Goal: Task Accomplishment & Management: Complete application form

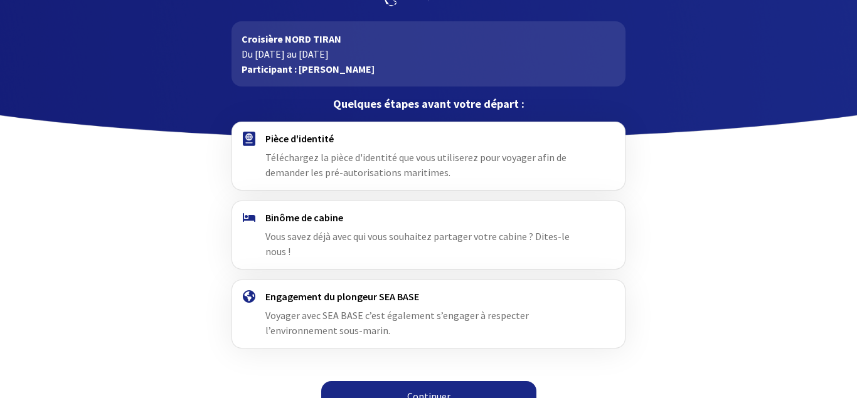
scroll to position [55, 0]
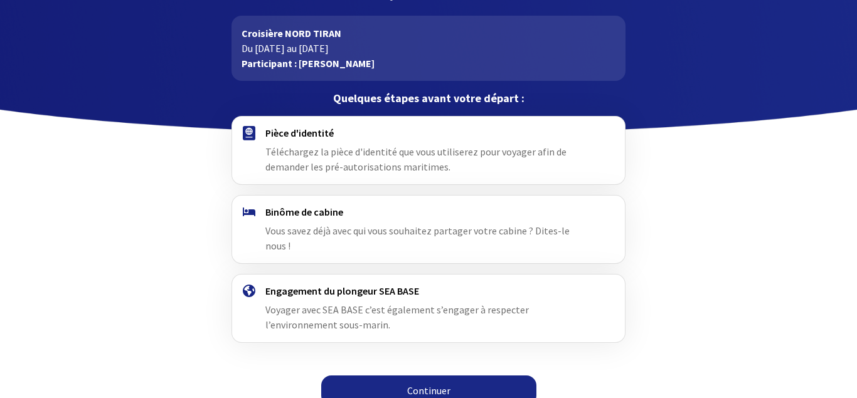
click at [430, 376] on link "Continuer" at bounding box center [428, 391] width 215 height 30
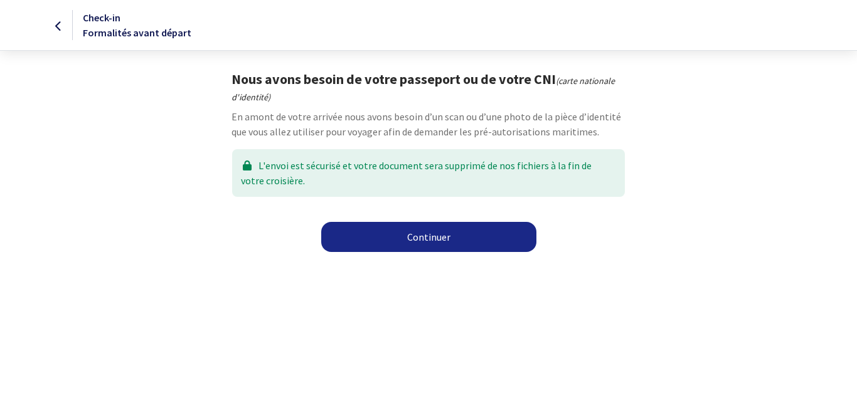
click at [432, 241] on link "Continuer" at bounding box center [428, 237] width 215 height 30
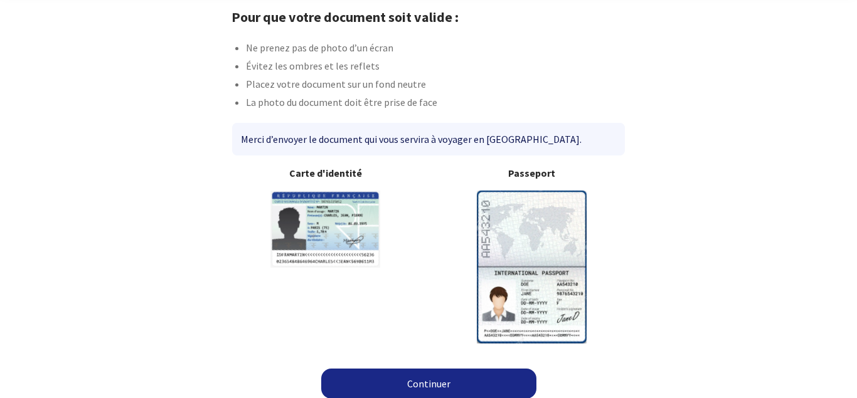
scroll to position [70, 0]
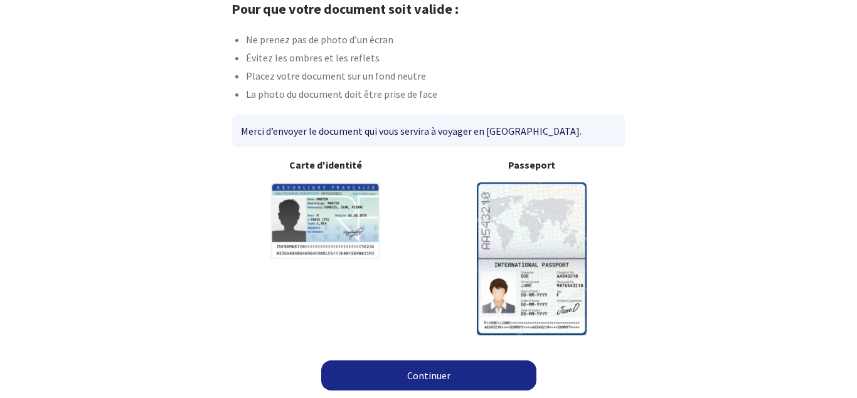
click at [443, 376] on link "Continuer" at bounding box center [428, 376] width 215 height 30
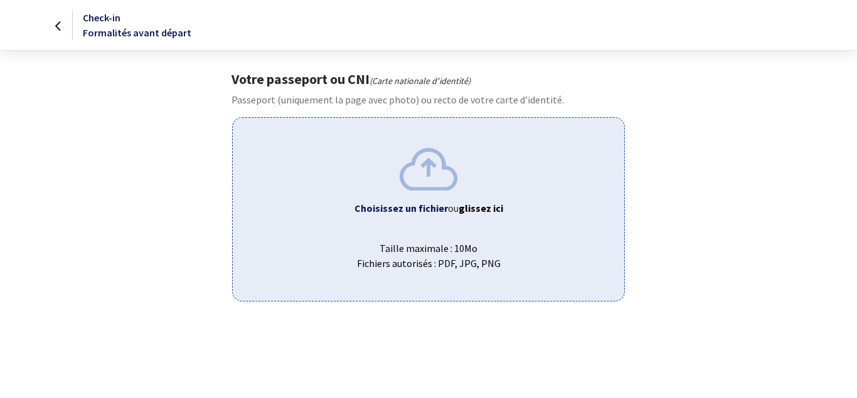
click at [425, 167] on img at bounding box center [429, 169] width 58 height 42
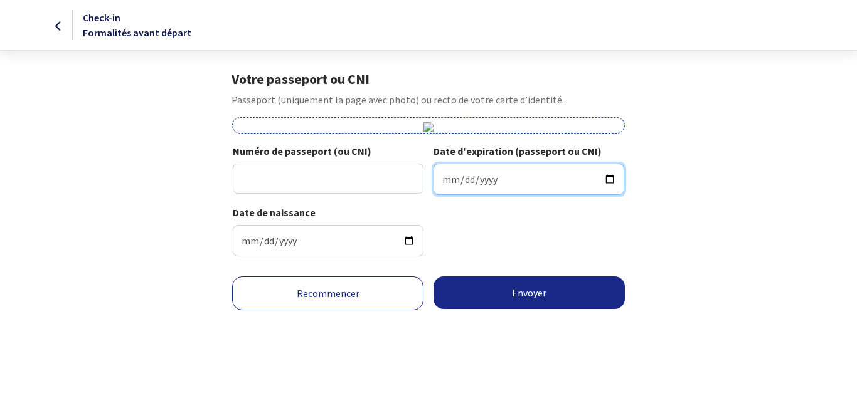
click at [442, 181] on input "Date d'expiration (passeport ou CNI)" at bounding box center [528, 179] width 191 height 31
type input "2027-11-07"
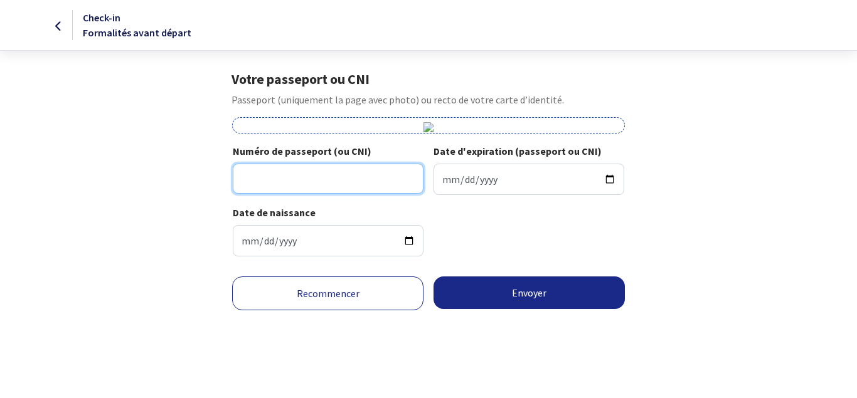
click at [337, 176] on input "Numéro de passeport (ou CNI)" at bounding box center [328, 179] width 191 height 30
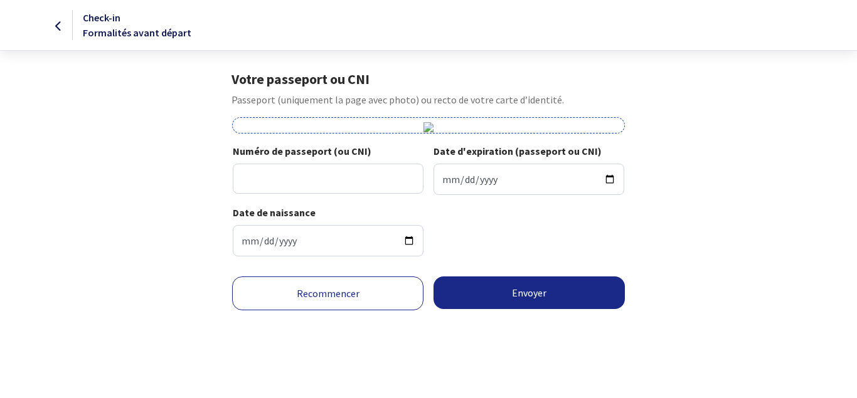
click at [430, 127] on img at bounding box center [428, 127] width 10 height 10
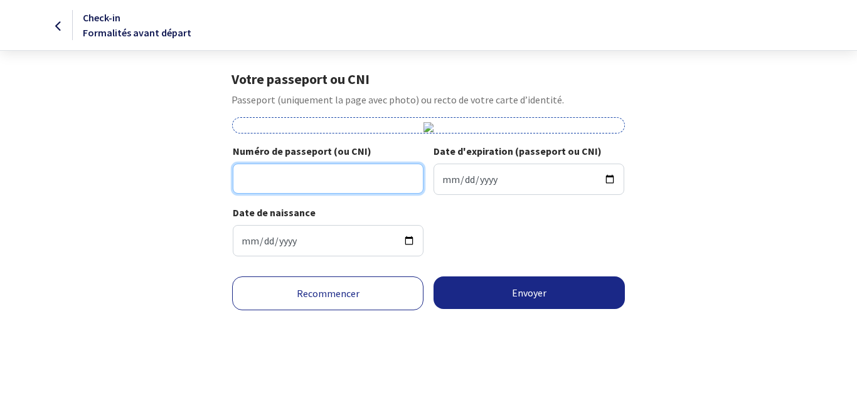
click at [309, 186] on input "Numéro de passeport (ou CNI)" at bounding box center [328, 179] width 191 height 30
click at [258, 177] on input "17EI12904" at bounding box center [328, 179] width 191 height 30
type input "17EI12904"
drag, startPoint x: 346, startPoint y: 176, endPoint x: 340, endPoint y: 183, distance: 9.3
click at [340, 183] on input "17EI12904" at bounding box center [328, 179] width 191 height 30
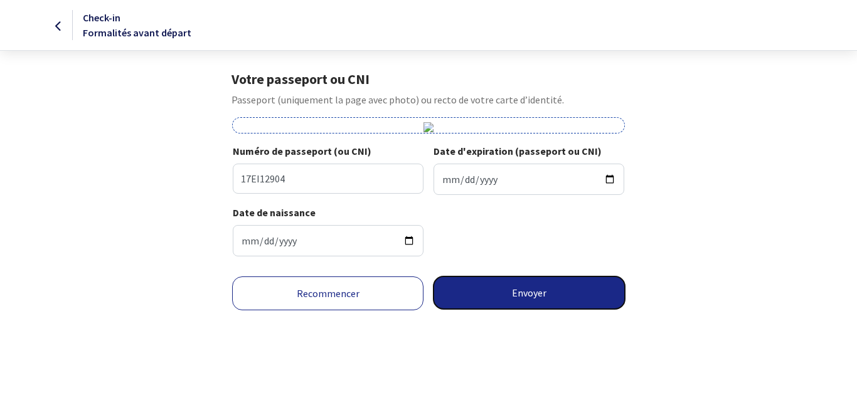
click at [523, 294] on button "Envoyer" at bounding box center [528, 293] width 191 height 33
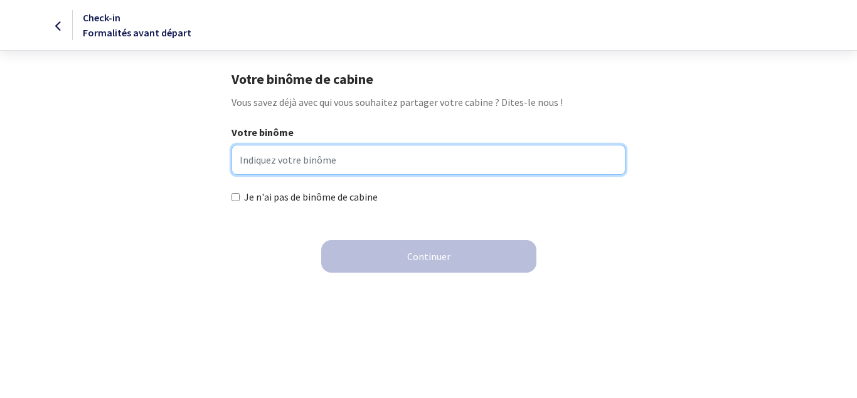
click at [386, 161] on input "Votre binôme" at bounding box center [427, 160] width 393 height 30
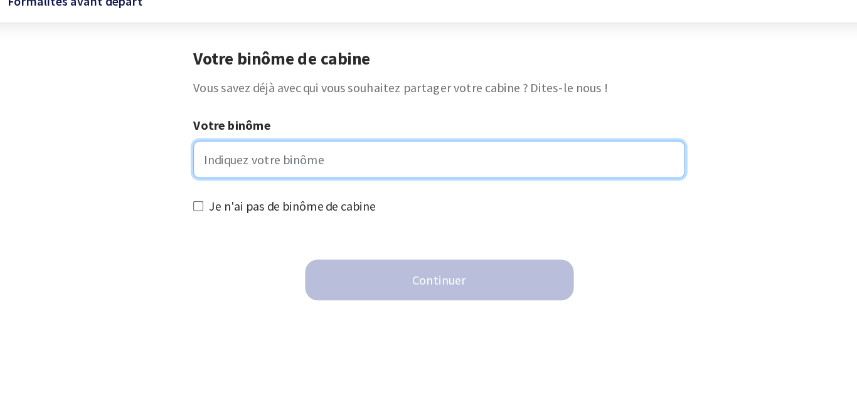
type input "V"
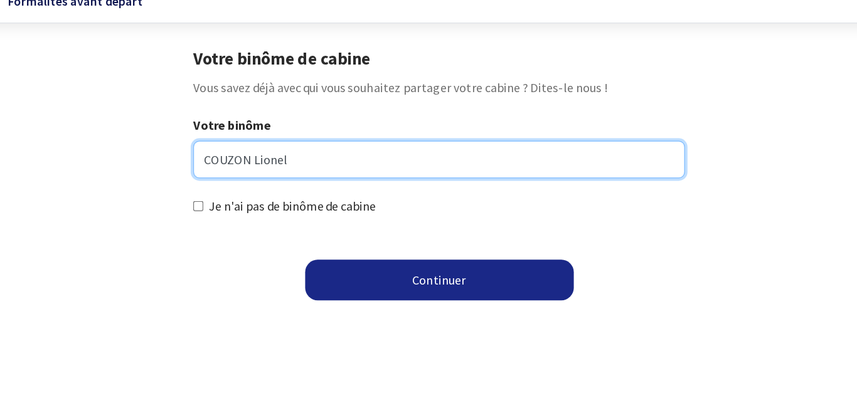
type input "COUZON Lionel"
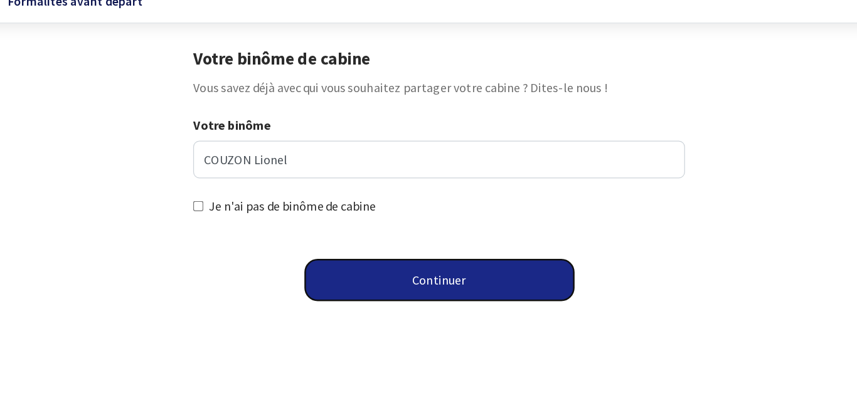
click at [423, 258] on button "Continuer" at bounding box center [428, 256] width 215 height 33
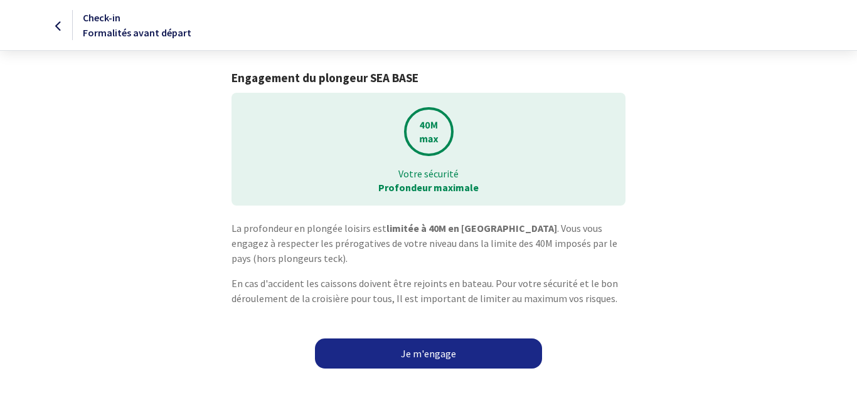
click at [442, 354] on link "Je m'engage" at bounding box center [428, 354] width 227 height 30
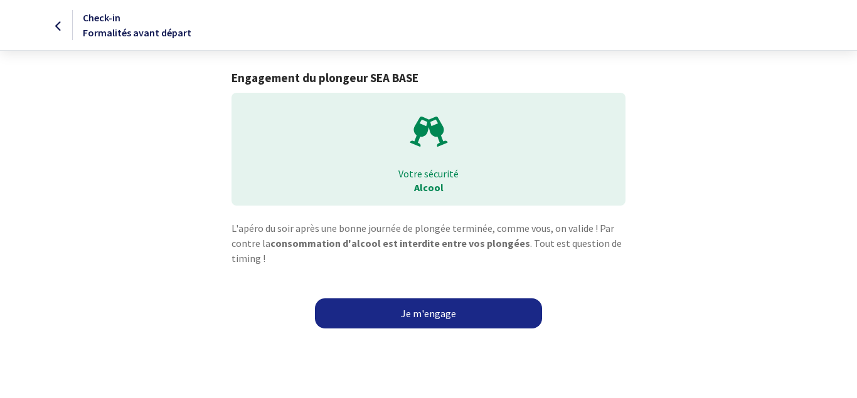
click at [431, 315] on link "Je m'engage" at bounding box center [428, 314] width 227 height 30
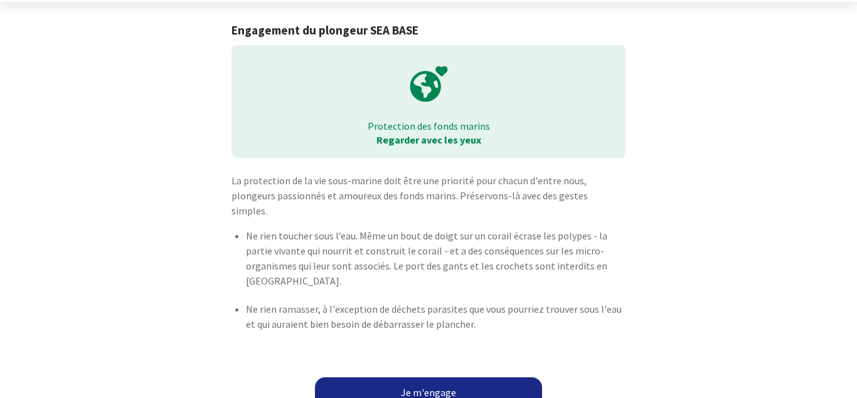
scroll to position [50, 0]
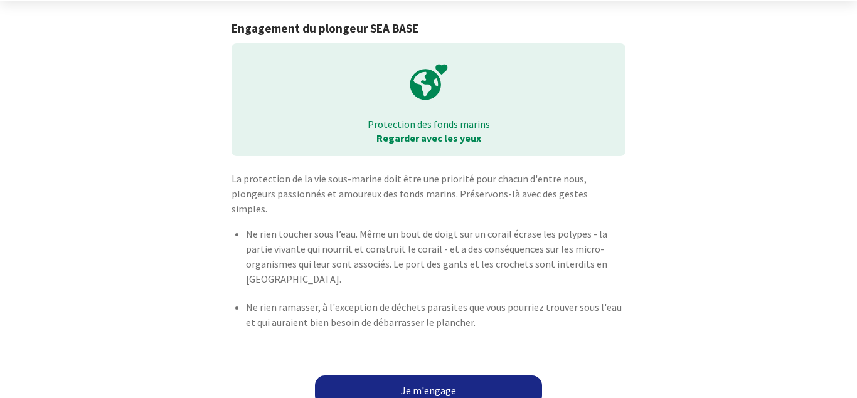
click at [435, 377] on link "Je m'engage" at bounding box center [428, 391] width 227 height 30
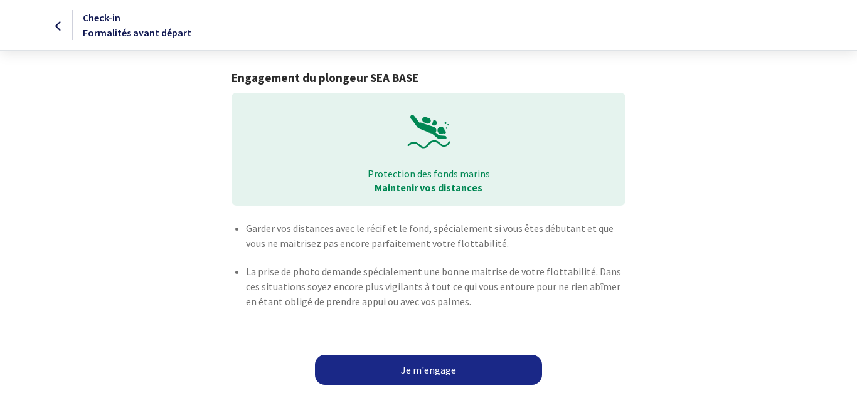
click at [428, 373] on link "Je m'engage" at bounding box center [428, 370] width 227 height 30
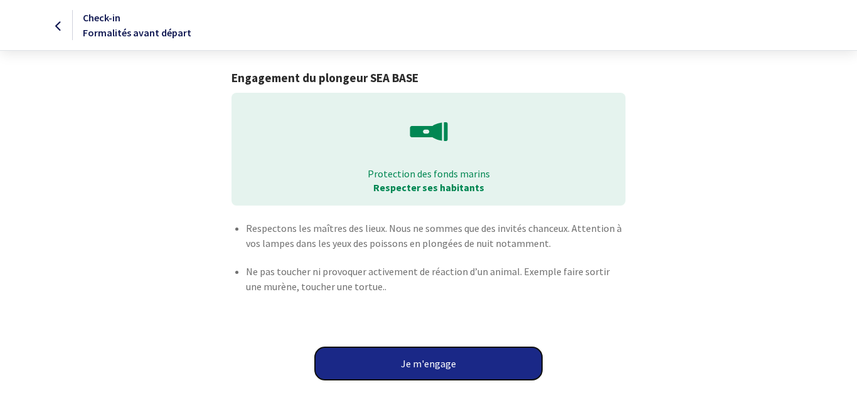
click at [438, 368] on button "Je m'engage" at bounding box center [428, 363] width 227 height 33
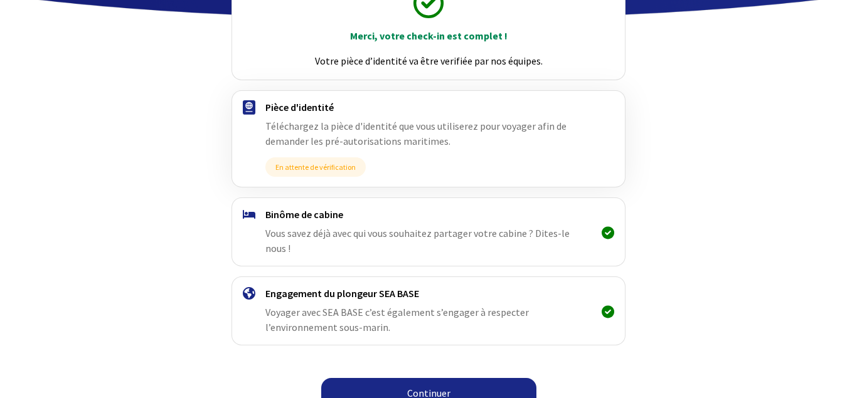
scroll to position [172, 0]
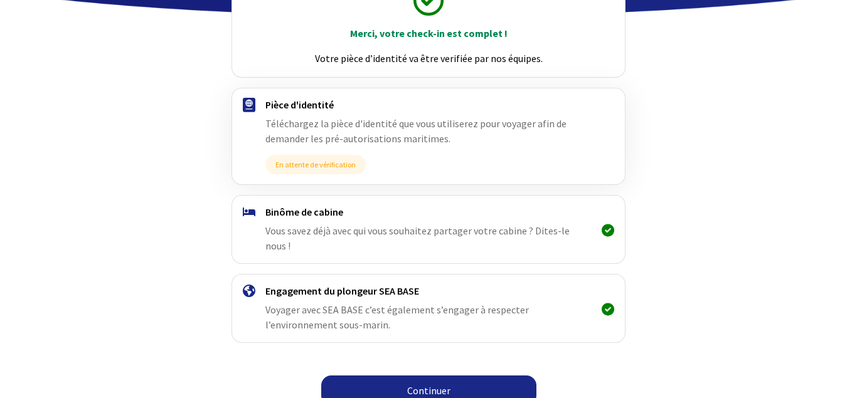
click at [437, 376] on link "Continuer" at bounding box center [428, 391] width 215 height 30
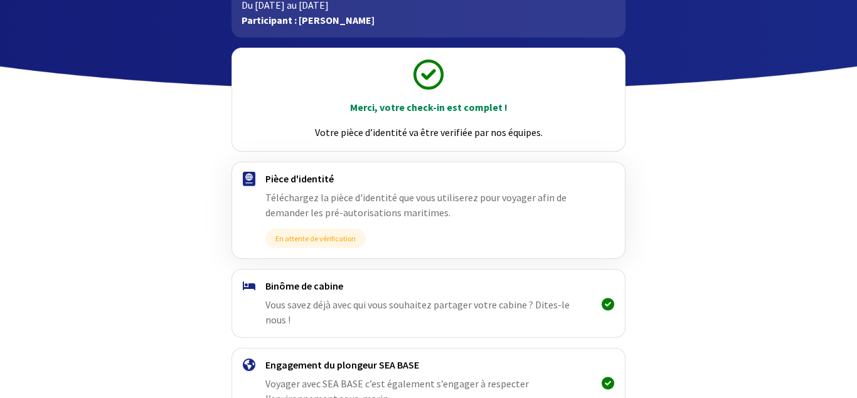
scroll to position [172, 0]
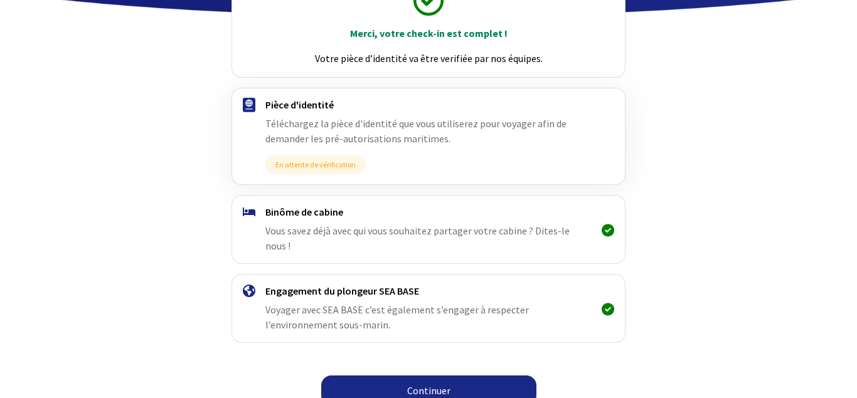
click at [445, 376] on link "Continuer" at bounding box center [428, 391] width 215 height 30
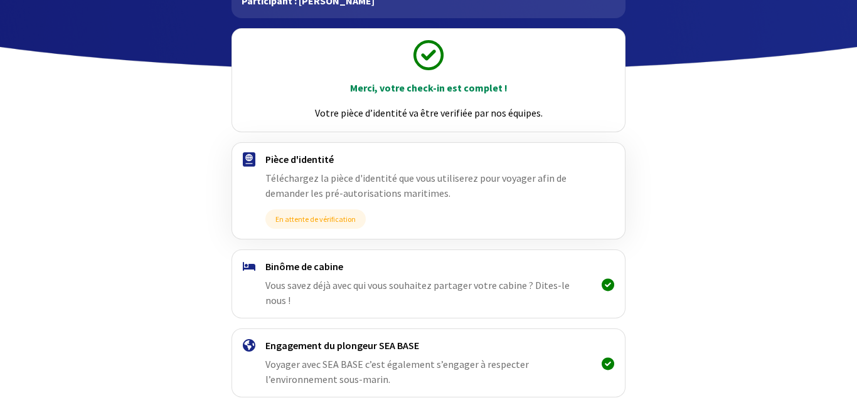
scroll to position [172, 0]
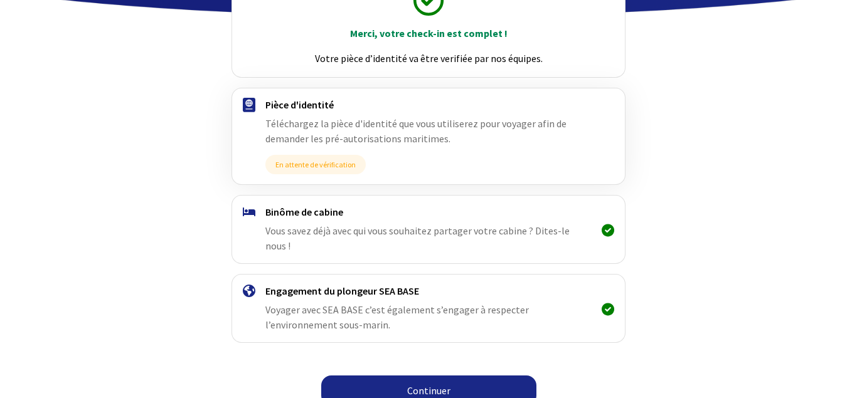
click at [429, 376] on link "Continuer" at bounding box center [428, 391] width 215 height 30
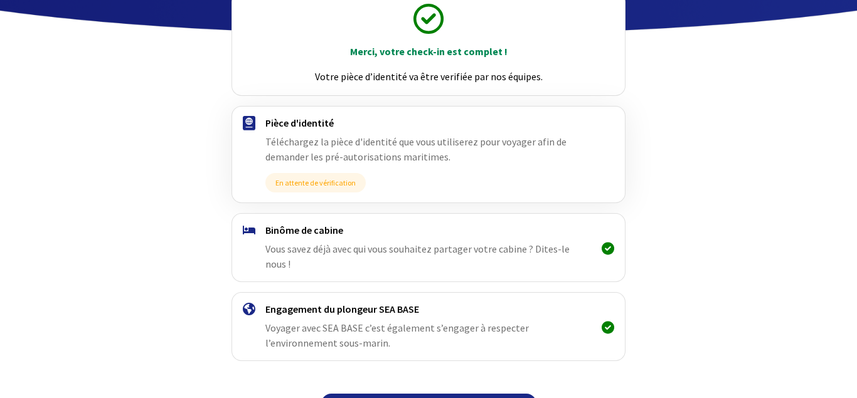
scroll to position [172, 0]
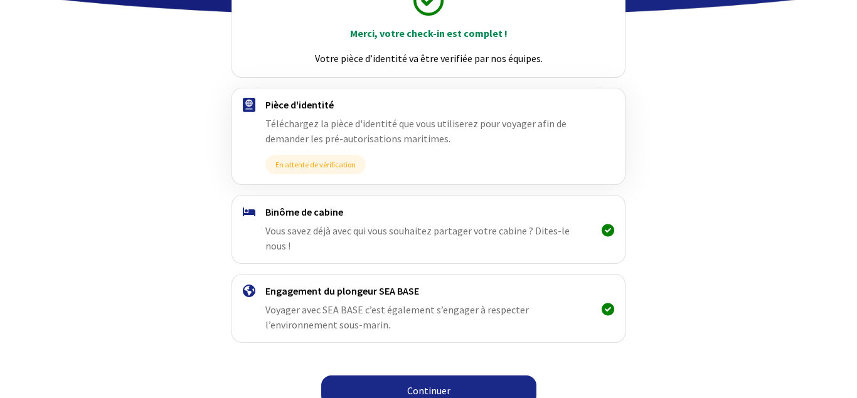
click at [425, 376] on link "Continuer" at bounding box center [428, 391] width 215 height 30
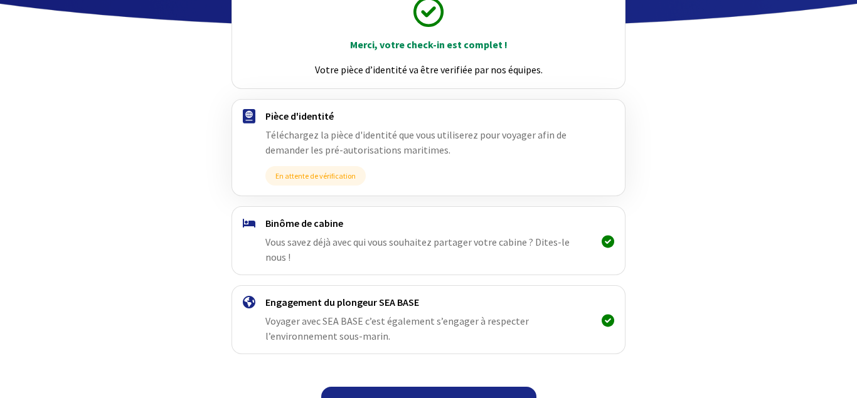
scroll to position [172, 0]
